Goal: Find specific page/section: Find specific page/section

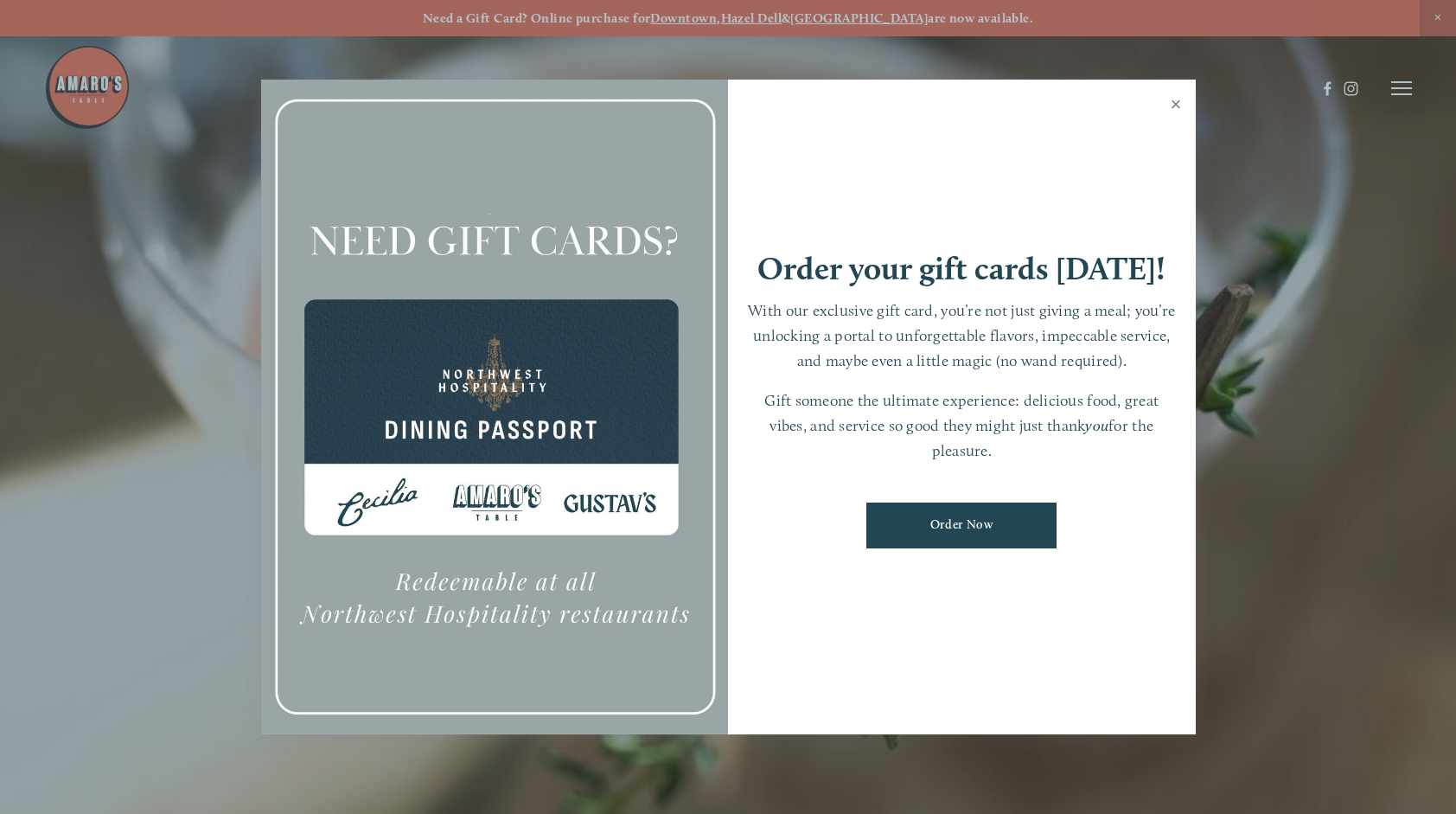
click at [1177, 116] on link "Close" at bounding box center [1176, 106] width 34 height 48
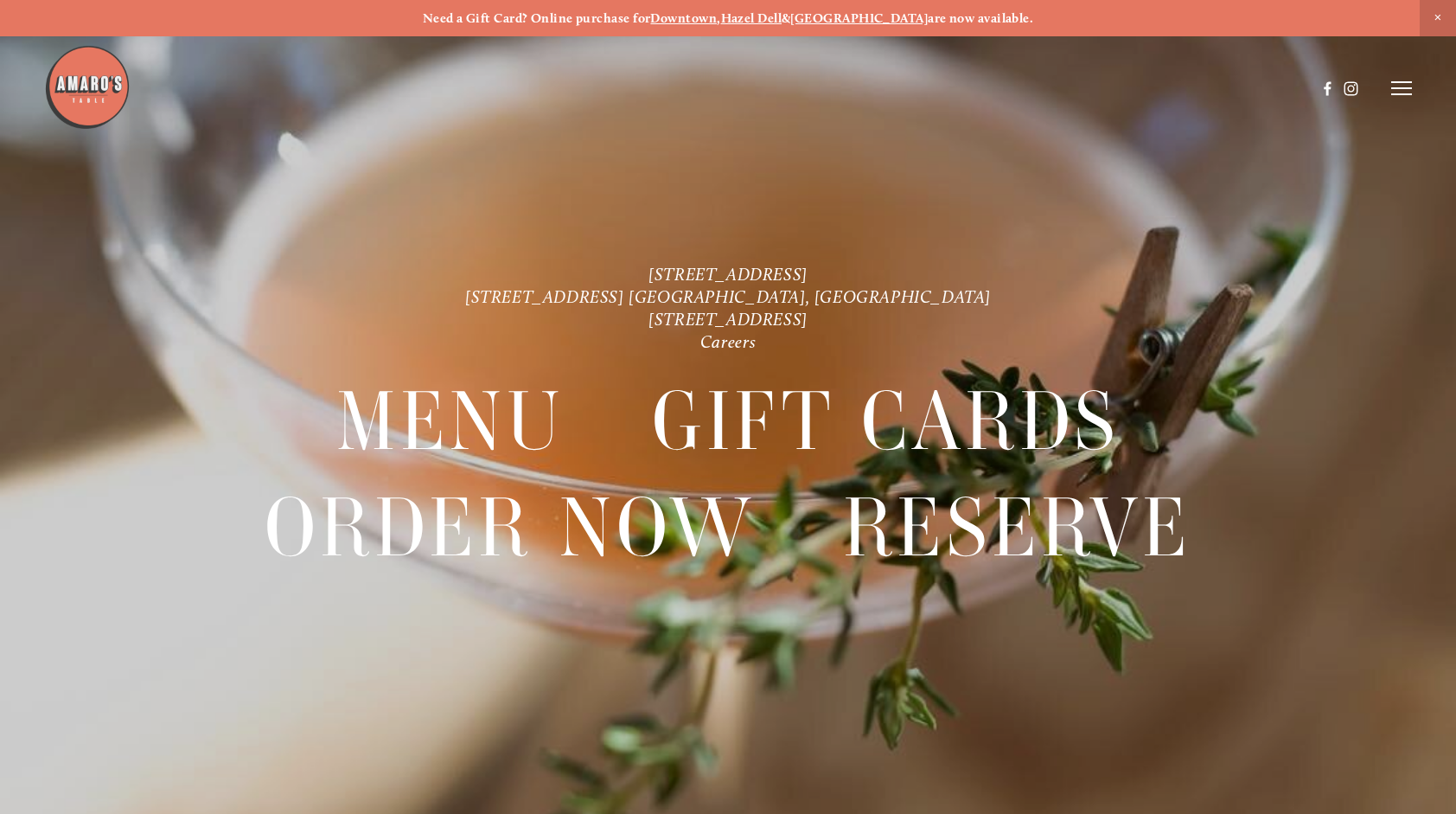
click at [1406, 89] on line at bounding box center [1401, 89] width 21 height 0
click at [1082, 93] on span "Menu" at bounding box center [1081, 88] width 32 height 15
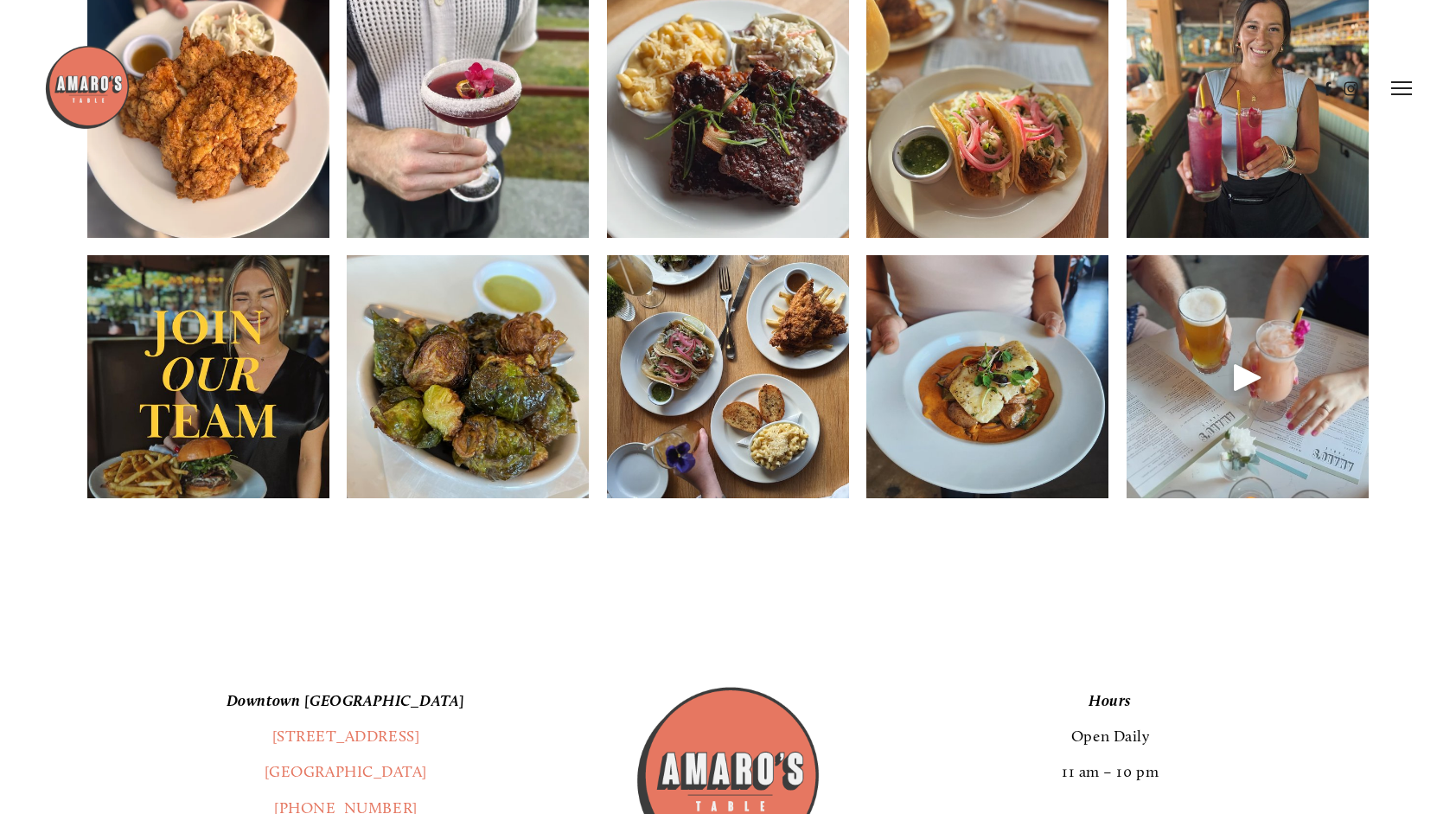
scroll to position [2710, 0]
